Goal: Task Accomplishment & Management: Manage account settings

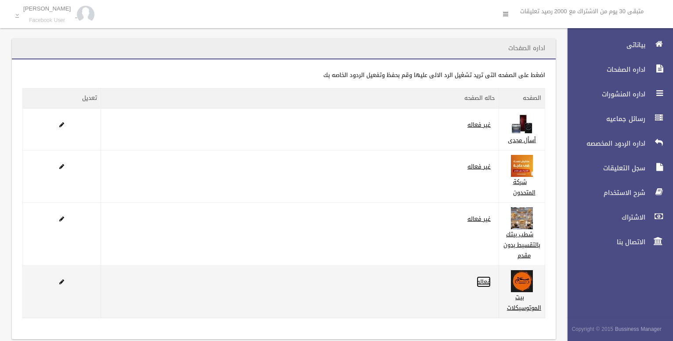
click at [486, 283] on link "فعاله" at bounding box center [484, 281] width 14 height 11
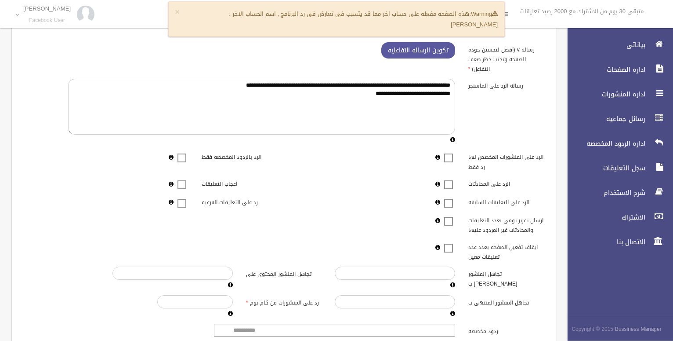
scroll to position [149, 0]
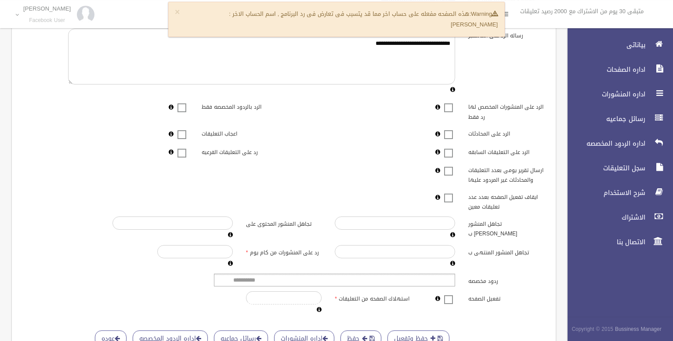
click at [451, 305] on label at bounding box center [448, 299] width 13 height 11
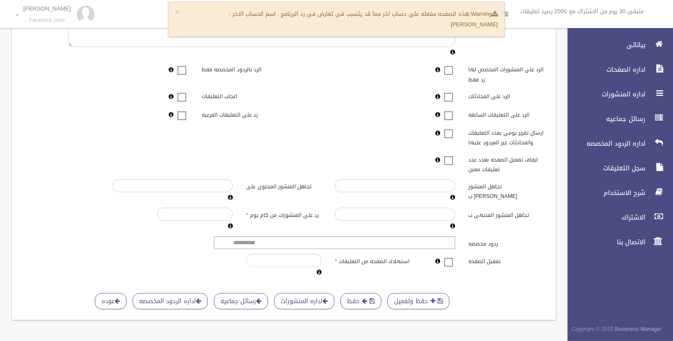
scroll to position [203, 0]
click at [369, 297] on button "حفظ" at bounding box center [361, 301] width 41 height 16
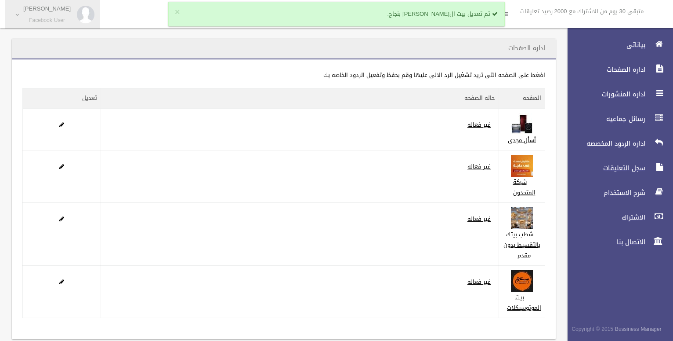
click at [16, 15] on link "Mariem Mostafa Facebook User" at bounding box center [52, 14] width 95 height 29
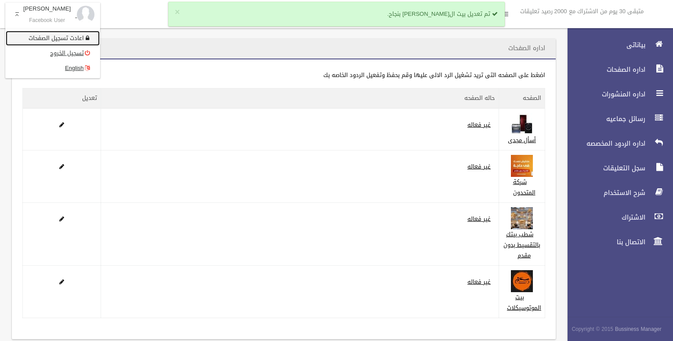
click at [36, 39] on link "اعادت تسجيل الصفحات" at bounding box center [53, 38] width 94 height 15
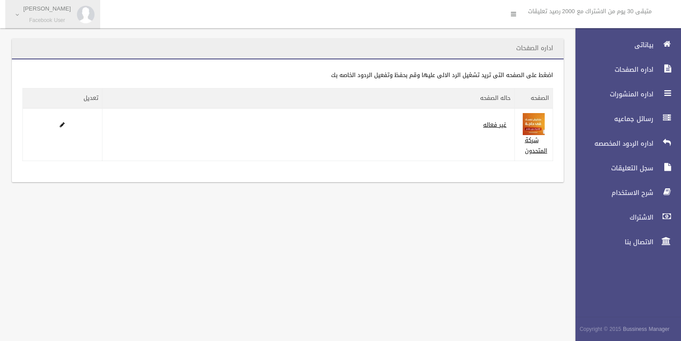
click at [18, 18] on link "Mariem Mostafa Facebook User" at bounding box center [52, 14] width 95 height 29
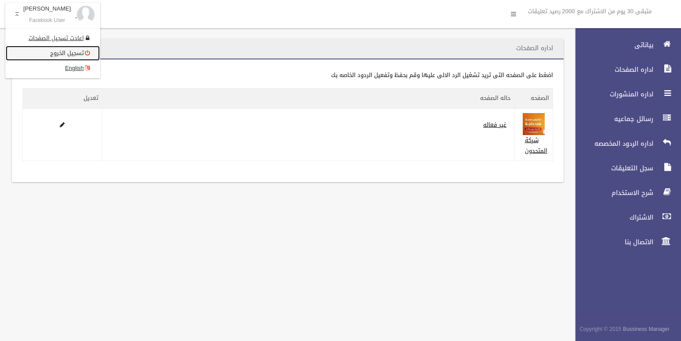
click at [69, 53] on link "تسجيل الخروج" at bounding box center [53, 53] width 94 height 15
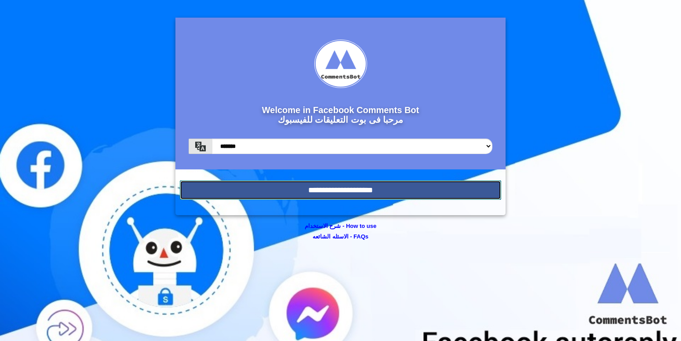
click at [400, 185] on input "**********" at bounding box center [340, 189] width 321 height 19
